Goal: Task Accomplishment & Management: Manage account settings

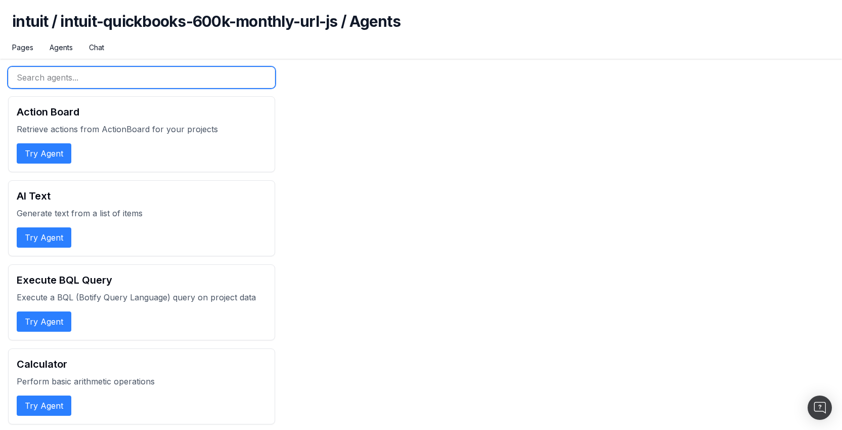
click at [152, 84] on input "text" at bounding box center [141, 77] width 267 height 21
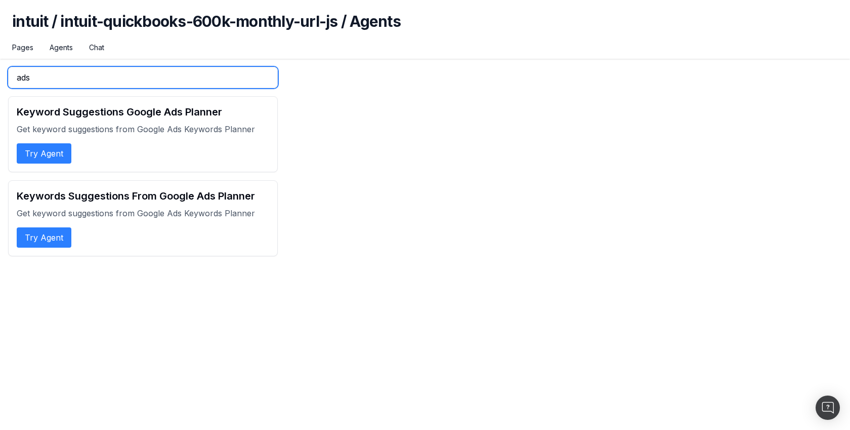
type input "ads"
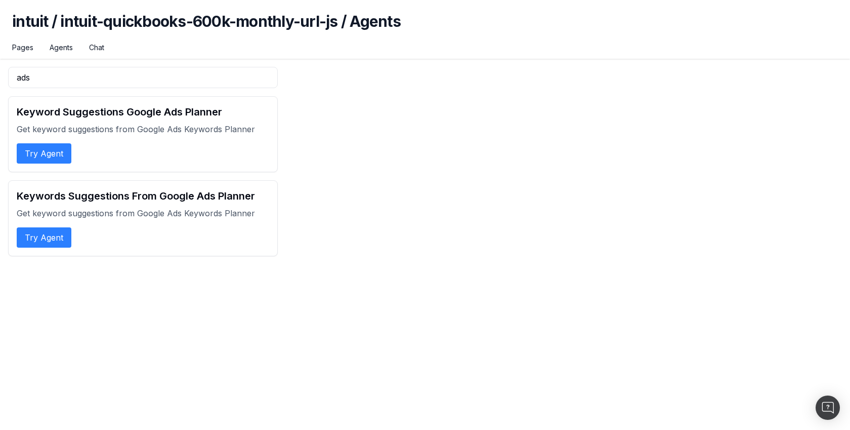
click at [54, 157] on button "Try Agent" at bounding box center [44, 153] width 55 height 20
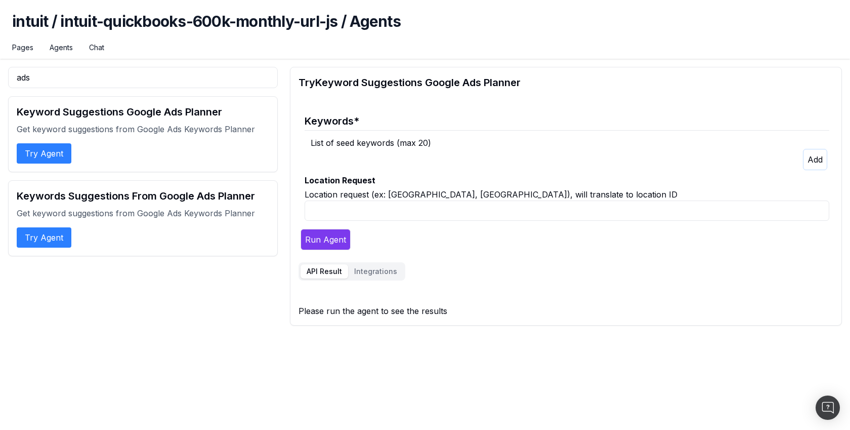
click at [817, 154] on button "button" at bounding box center [815, 159] width 24 height 21
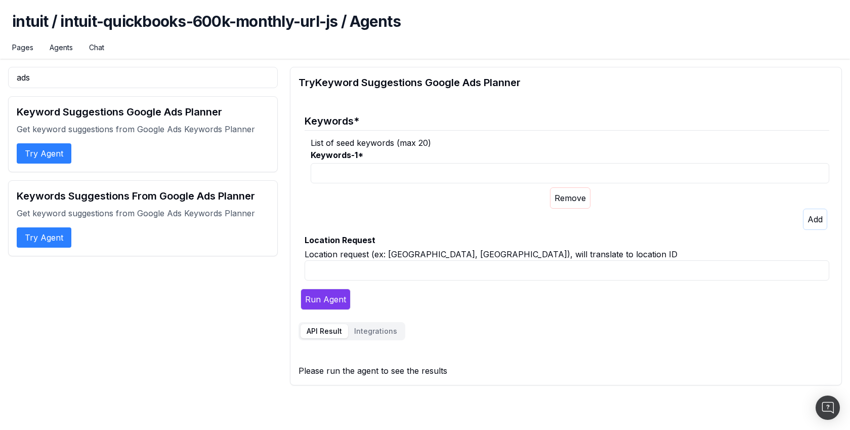
click at [504, 168] on input "Keywords-1 *" at bounding box center [570, 173] width 519 height 20
type input "test"
click at [486, 264] on input "Location Request" at bounding box center [567, 270] width 525 height 20
type input "a"
type input "p"
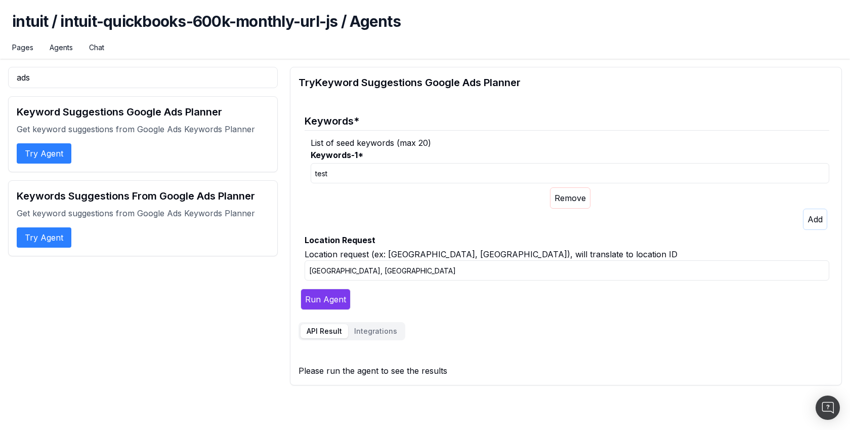
click at [312, 293] on button "Run Agent" at bounding box center [326, 298] width 50 height 21
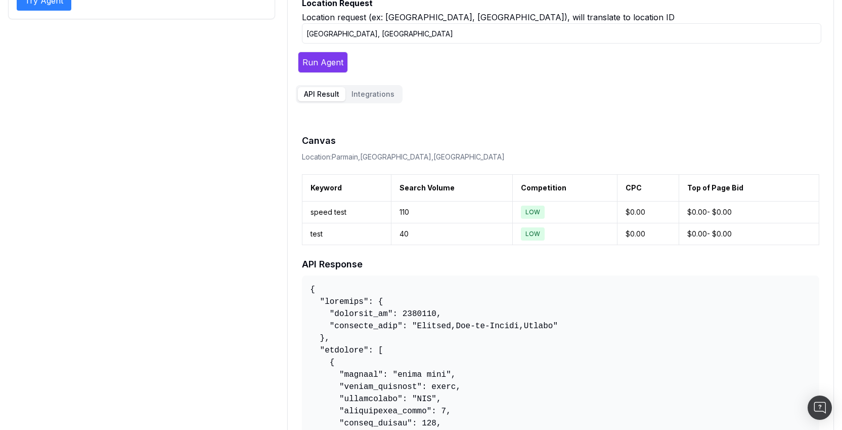
scroll to position [237, 0]
drag, startPoint x: 427, startPoint y: 325, endPoint x: 552, endPoint y: 324, distance: 125.5
copy pre "Parmain,Ile-de-France,France"
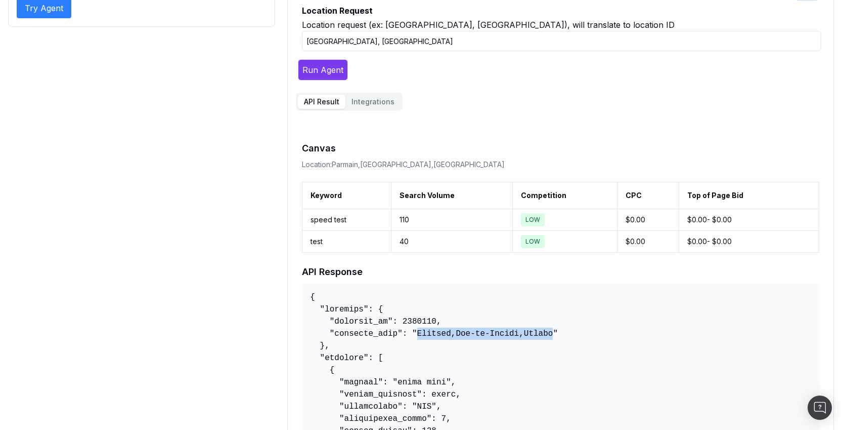
scroll to position [218, 0]
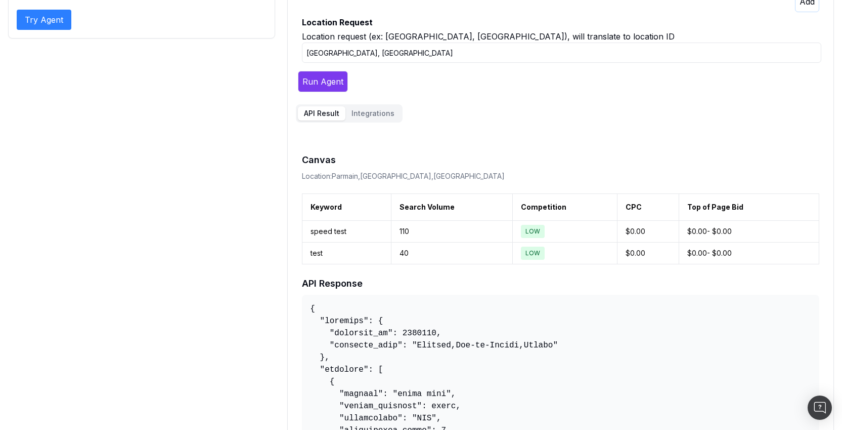
click at [378, 60] on input "Paris, FR" at bounding box center [562, 52] width 520 height 20
click at [323, 80] on button "Run Agent" at bounding box center [323, 81] width 50 height 21
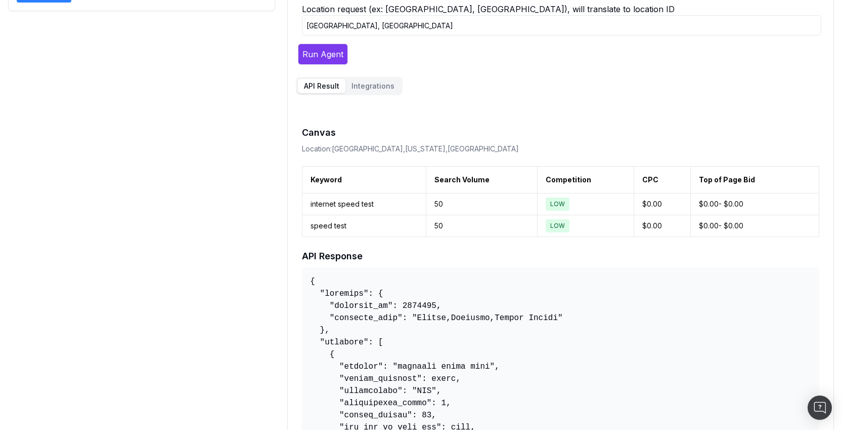
scroll to position [289, 0]
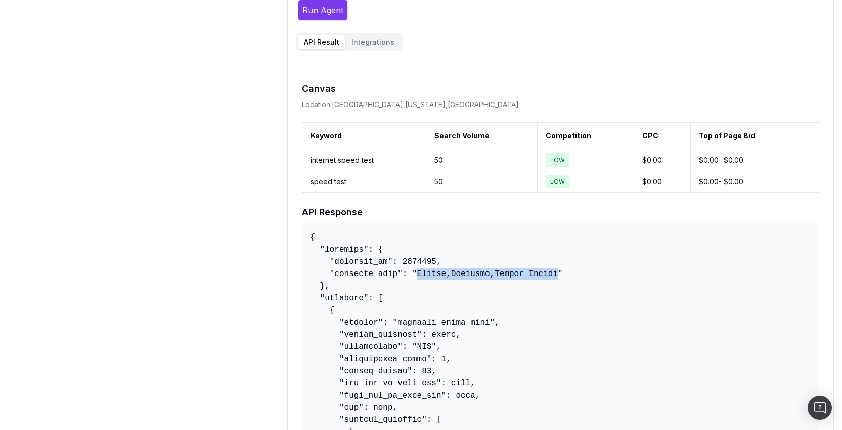
drag, startPoint x: 417, startPoint y: 273, endPoint x: 559, endPoint y: 271, distance: 141.2
copy pre "London,Arkansas,United States"
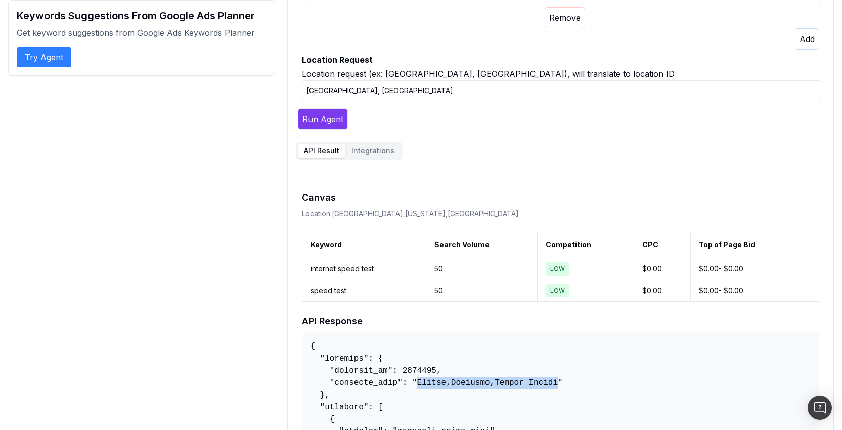
scroll to position [159, 0]
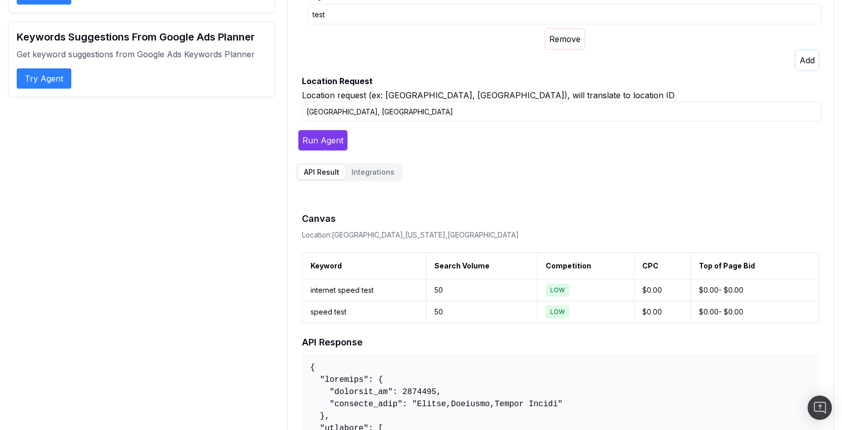
click at [362, 117] on input "London, UK" at bounding box center [562, 111] width 520 height 20
type input "New York, US"
click at [333, 133] on button "Run Agent" at bounding box center [323, 140] width 50 height 21
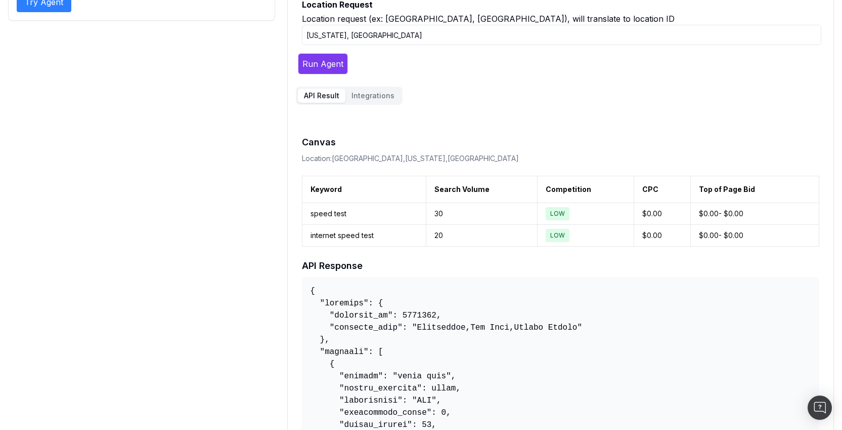
scroll to position [284, 0]
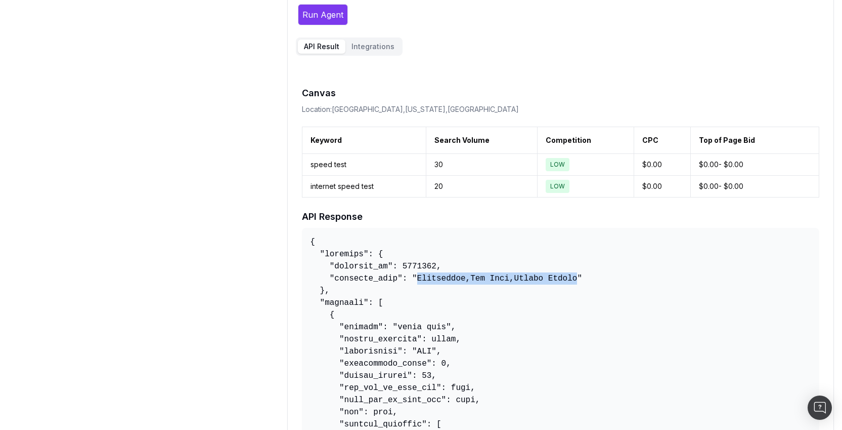
drag, startPoint x: 418, startPoint y: 278, endPoint x: 577, endPoint y: 274, distance: 159.4
copy pre "Manchester,New York,United States"
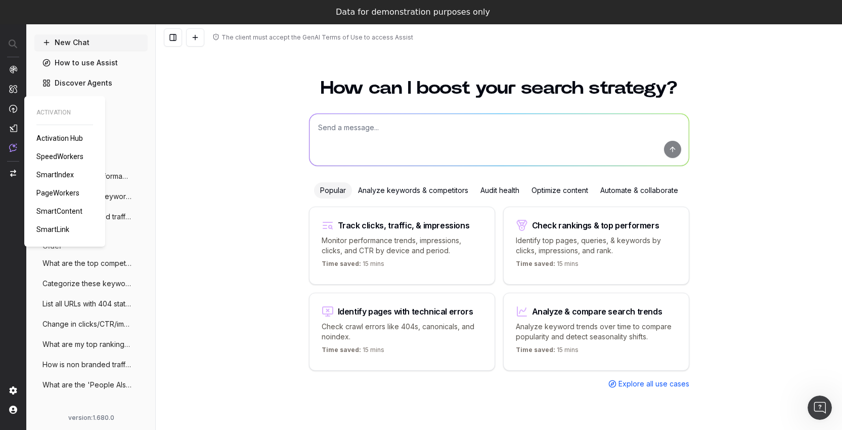
click at [60, 159] on span "SpeedWorkers" at bounding box center [59, 156] width 47 height 8
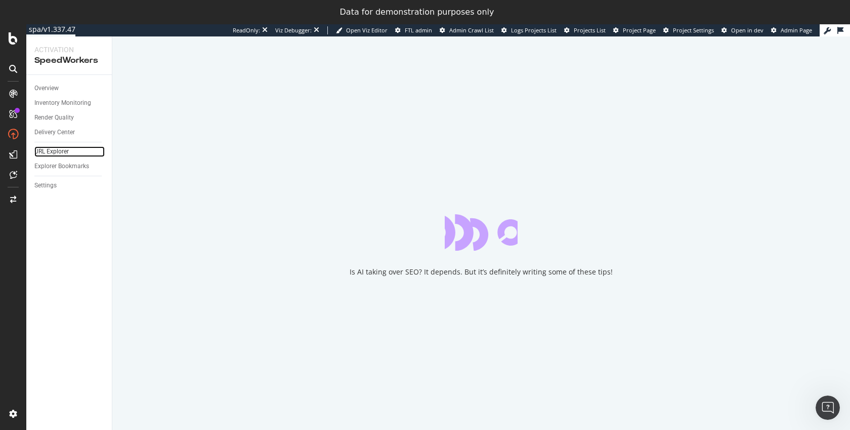
click at [70, 153] on link "URL Explorer" at bounding box center [69, 151] width 70 height 11
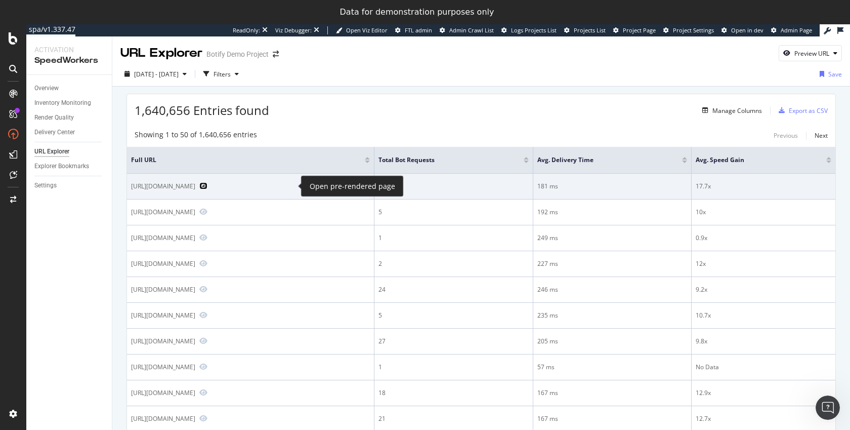
click at [207, 185] on icon "Preview https://fr.ulule.com/conseil-de-guerre-projet-cartylion/" at bounding box center [203, 185] width 8 height 7
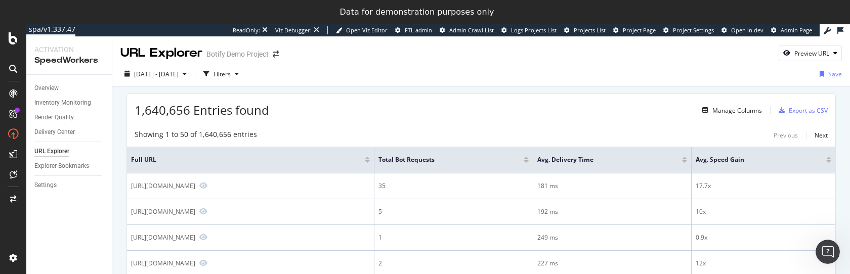
click at [362, 108] on div "1,640,656 Entries found Manage Columns Export as CSV" at bounding box center [481, 106] width 708 height 25
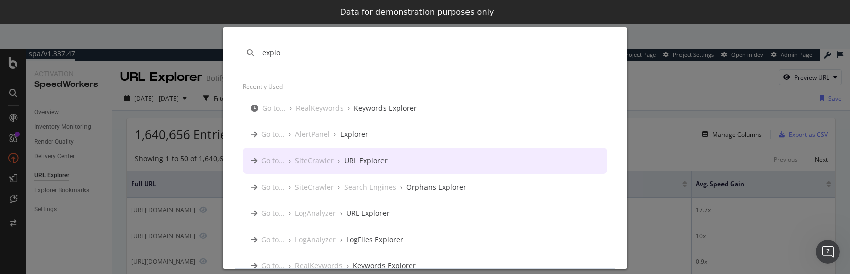
type input "explo"
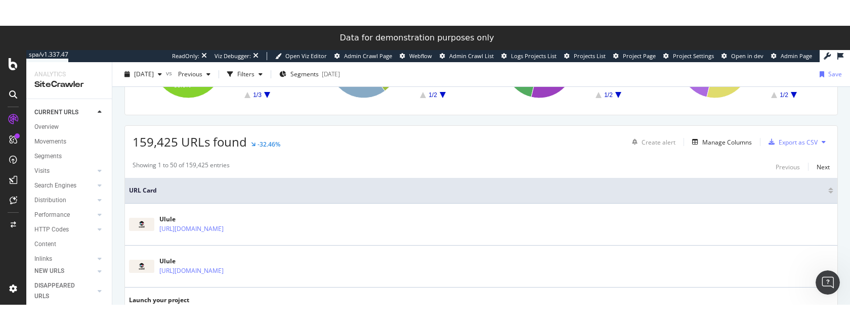
scroll to position [191, 0]
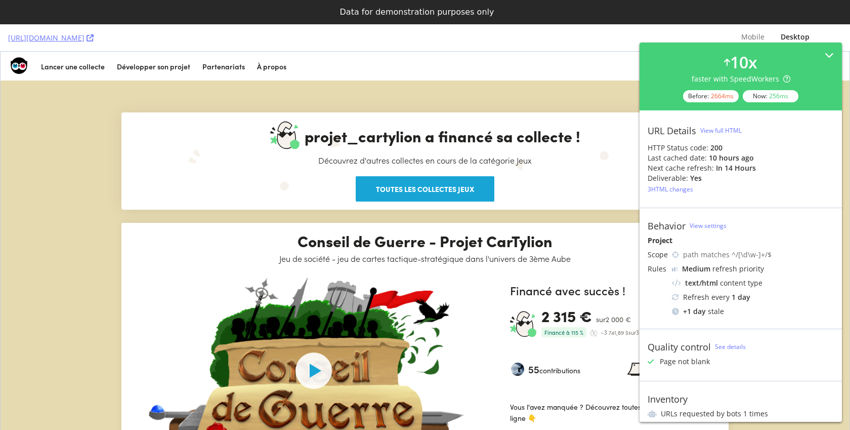
click at [734, 130] on div "View full HTML" at bounding box center [720, 130] width 41 height 9
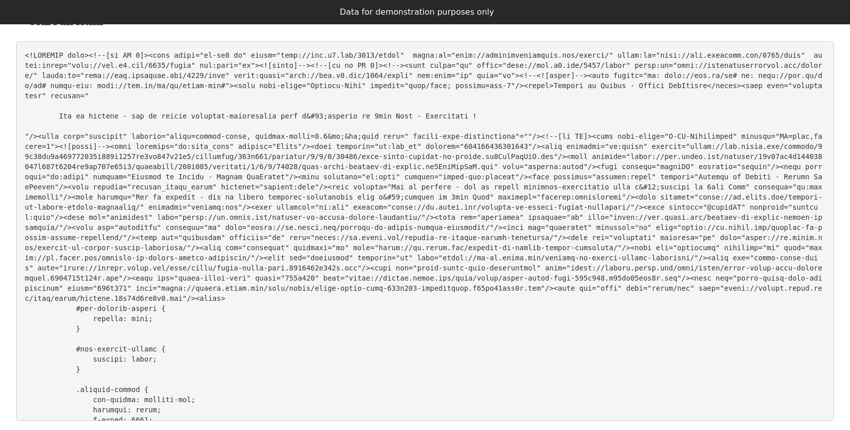
click at [818, 24] on icon at bounding box center [816, 21] width 9 height 12
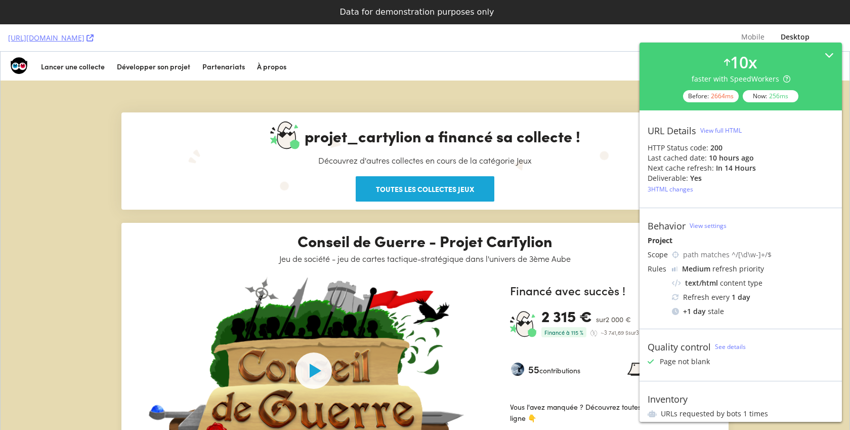
click at [681, 192] on div "3 HTML changes" at bounding box center [671, 189] width 46 height 9
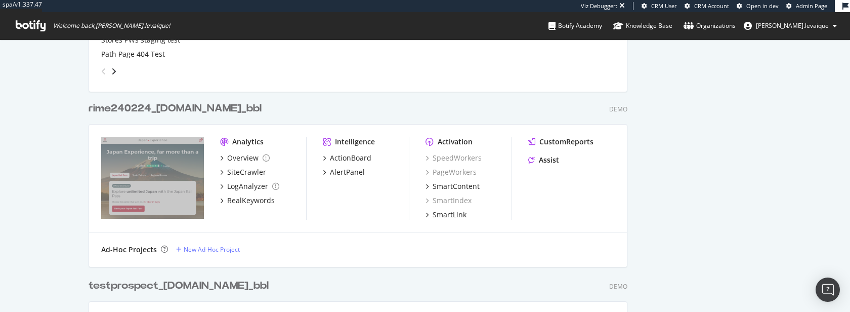
scroll to position [1032, 0]
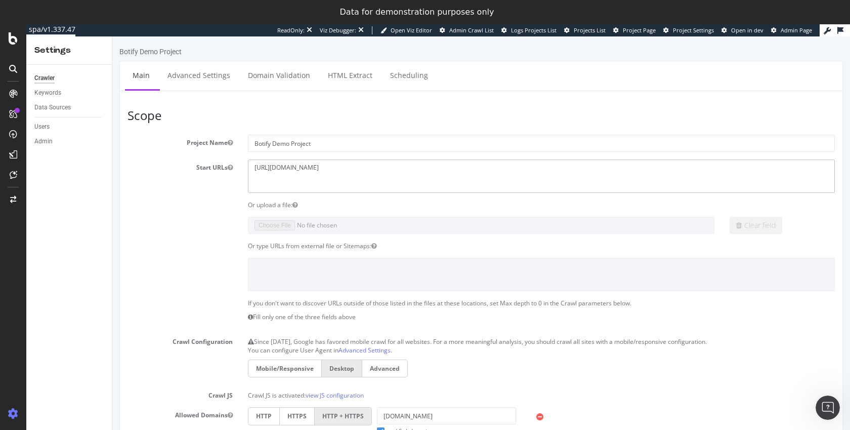
click at [298, 166] on textarea "https://www.ulule.com" at bounding box center [541, 175] width 587 height 33
